Goal: Task Accomplishment & Management: Use online tool/utility

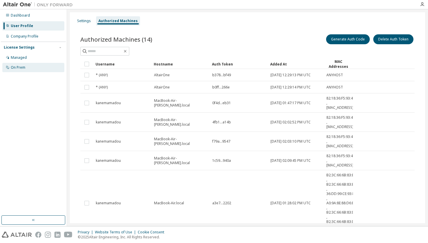
click at [20, 65] on div "On Prem" at bounding box center [18, 67] width 15 height 5
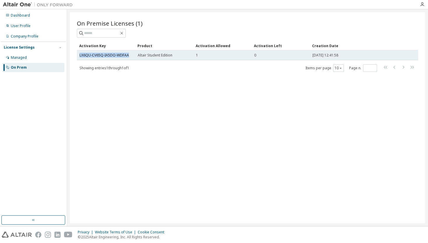
drag, startPoint x: 78, startPoint y: 56, endPoint x: 123, endPoint y: 59, distance: 45.8
click at [123, 59] on td "LX6QU-CV65Q-IA5DO-WDFAA" at bounding box center [106, 55] width 58 height 10
copy link "LX6QU-CV65Q-IA5DO-WDFAA"
drag, startPoint x: 77, startPoint y: 54, endPoint x: 126, endPoint y: 58, distance: 48.7
click at [126, 58] on td "LX6QU-CV65Q-IA5DO-WDFAA" at bounding box center [106, 55] width 58 height 10
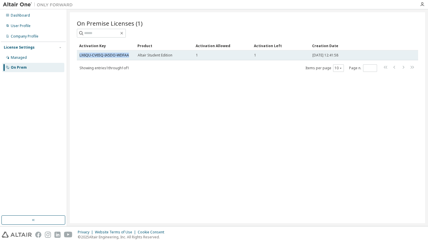
copy link "LX6QU-CV65Q-IA5DO-WDFAA"
